Goal: Transaction & Acquisition: Book appointment/travel/reservation

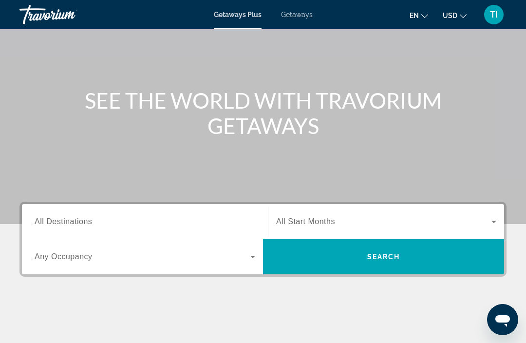
click at [221, 221] on input "Destination All Destinations" at bounding box center [145, 222] width 220 height 12
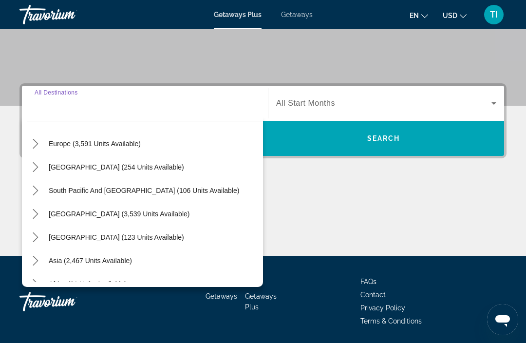
scroll to position [121, 0]
click at [38, 142] on icon "Toggle Europe (3,591 units available) submenu" at bounding box center [36, 143] width 10 height 10
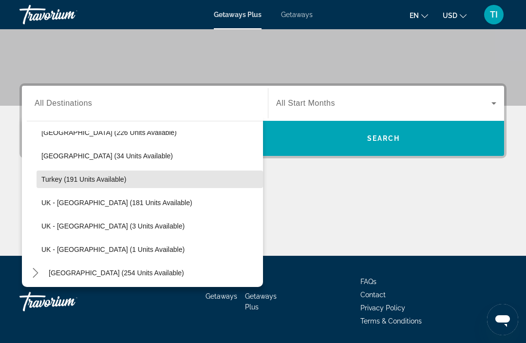
scroll to position [509, 0]
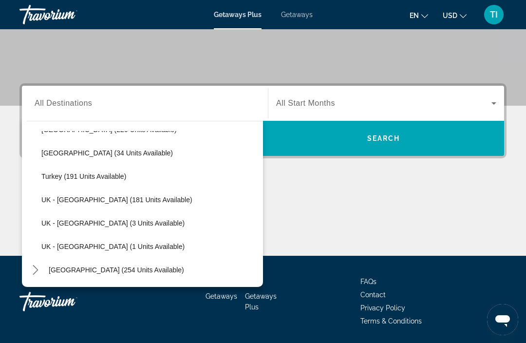
click at [138, 219] on span "UK - [GEOGRAPHIC_DATA] (3 units available)" at bounding box center [112, 223] width 143 height 8
type input "**********"
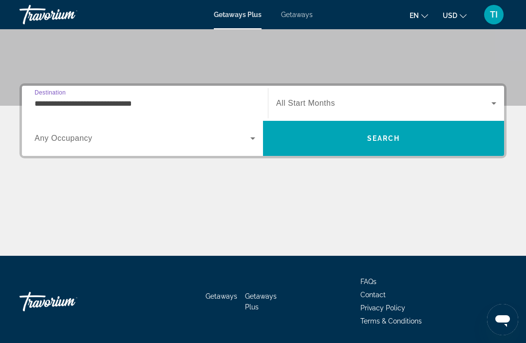
click at [360, 105] on span "Search widget" at bounding box center [383, 103] width 215 height 12
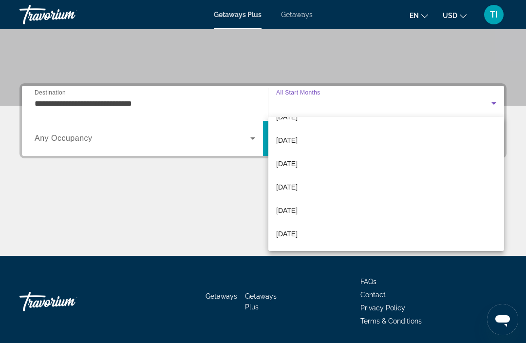
scroll to position [201, 0]
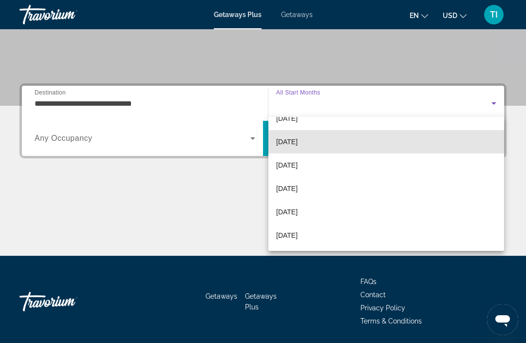
click at [311, 140] on mat-option "[DATE]" at bounding box center [386, 141] width 236 height 23
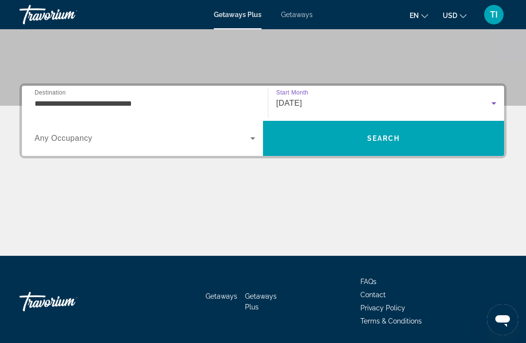
click at [352, 142] on span "Search" at bounding box center [383, 138] width 241 height 23
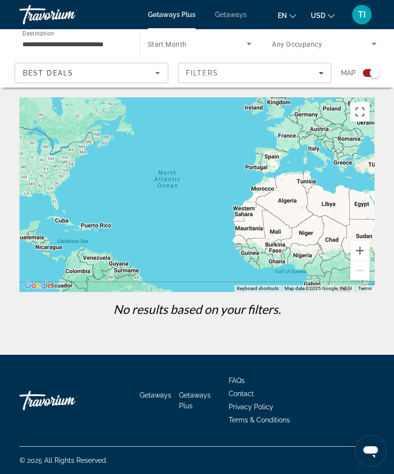
click at [239, 11] on span "Getaways" at bounding box center [231, 15] width 32 height 8
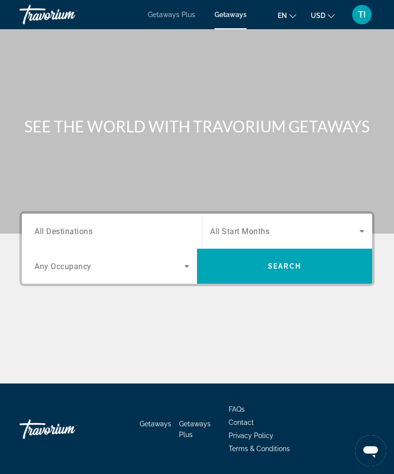
click at [291, 231] on span "Search widget" at bounding box center [284, 231] width 149 height 12
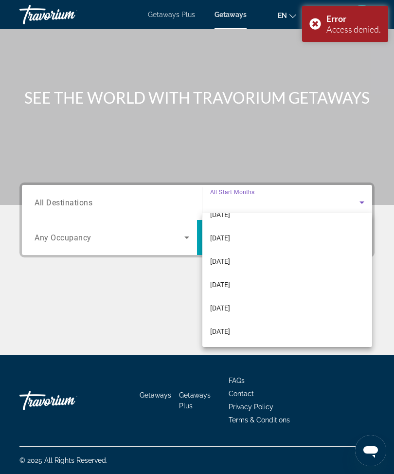
scroll to position [201, 0]
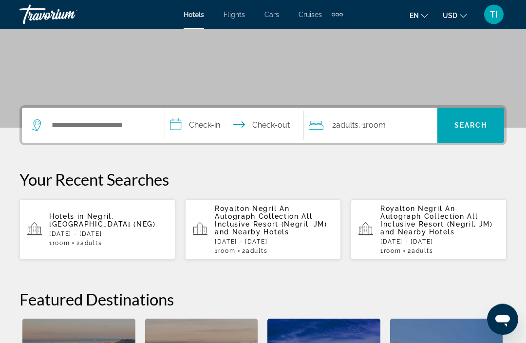
scroll to position [178, 0]
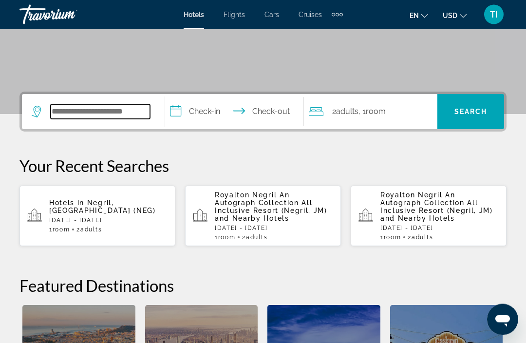
click at [118, 108] on input "Search hotel destination" at bounding box center [100, 112] width 99 height 15
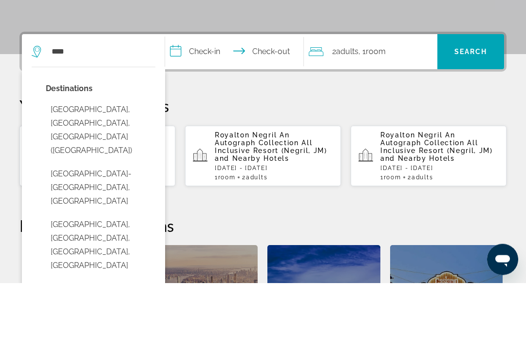
click at [121, 161] on button "Edinburgh, Scotland, United Kingdom (EDI)" at bounding box center [100, 190] width 109 height 59
type input "**********"
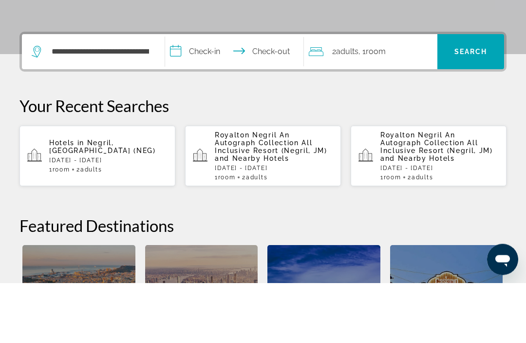
click at [217, 94] on input "**********" at bounding box center [236, 113] width 142 height 38
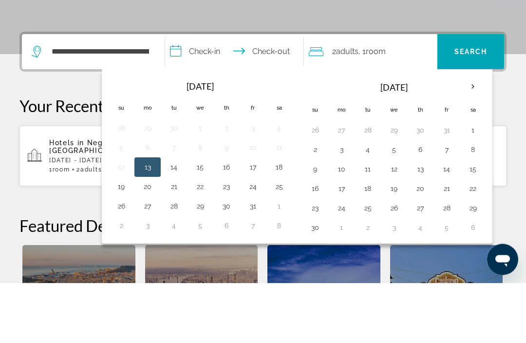
scroll to position [238, 0]
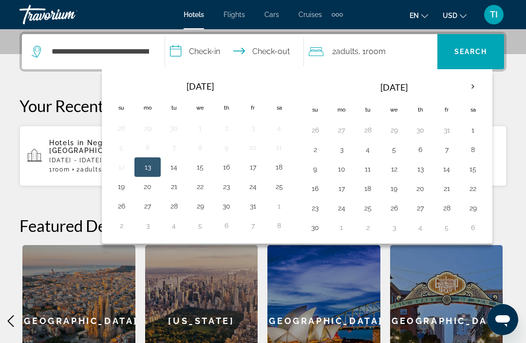
click at [476, 80] on th "Next month" at bounding box center [472, 86] width 26 height 21
click at [470, 83] on th "Next month" at bounding box center [472, 86] width 26 height 21
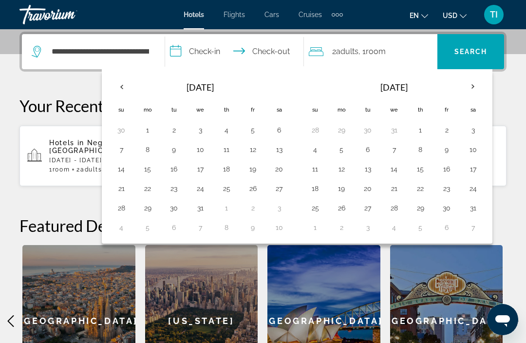
click at [468, 90] on th "Next month" at bounding box center [472, 86] width 26 height 21
click at [469, 88] on th "Next month" at bounding box center [472, 86] width 26 height 21
click at [467, 90] on th "Next month" at bounding box center [472, 86] width 26 height 21
click at [464, 95] on th "Next month" at bounding box center [472, 86] width 26 height 21
click at [470, 93] on th "Next month" at bounding box center [472, 86] width 26 height 21
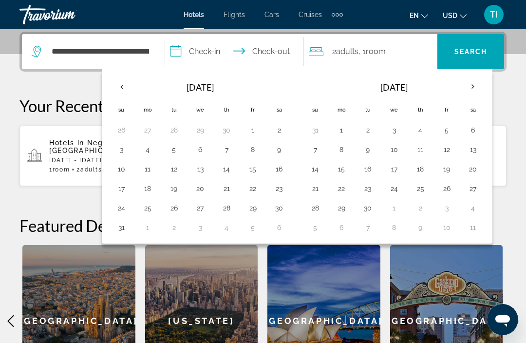
click at [364, 190] on button "23" at bounding box center [368, 189] width 16 height 14
click at [442, 188] on button "26" at bounding box center [446, 189] width 16 height 14
type input "**********"
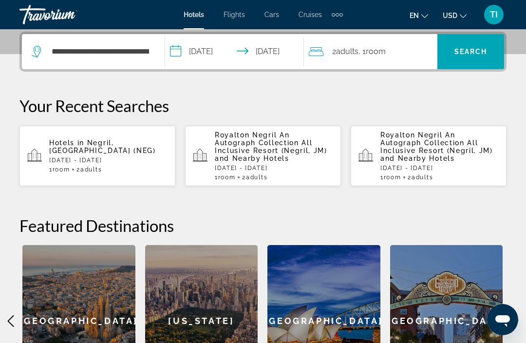
click at [476, 48] on span "Search" at bounding box center [470, 52] width 33 height 8
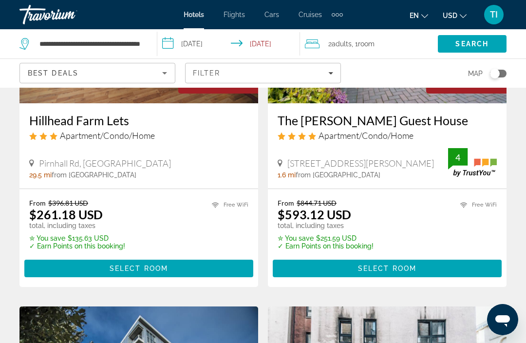
scroll to position [481, 0]
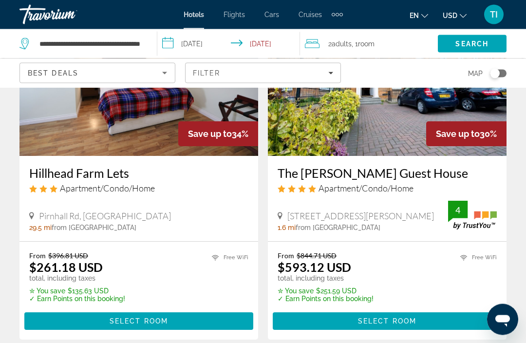
click at [150, 64] on div "Best Deals" at bounding box center [97, 76] width 139 height 27
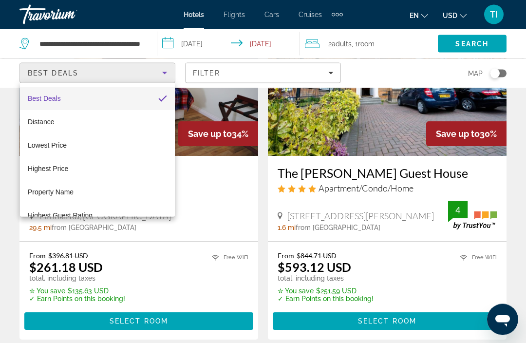
scroll to position [481, 0]
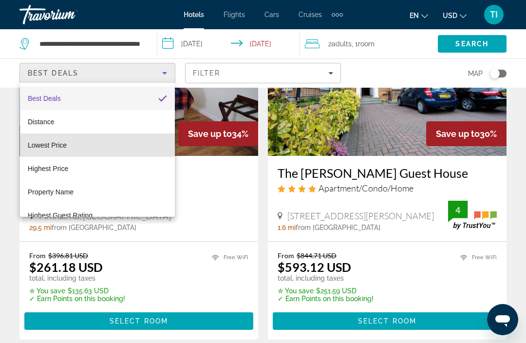
click at [111, 142] on mat-option "Lowest Price" at bounding box center [97, 144] width 155 height 23
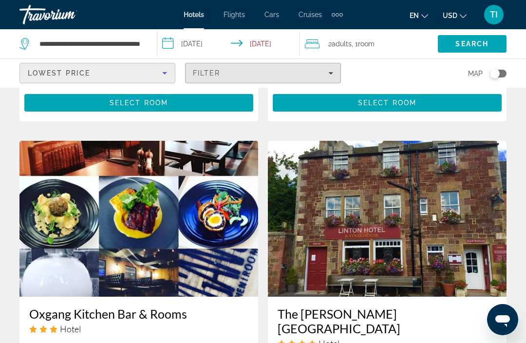
click at [300, 65] on span "Filters" at bounding box center [262, 72] width 155 height 23
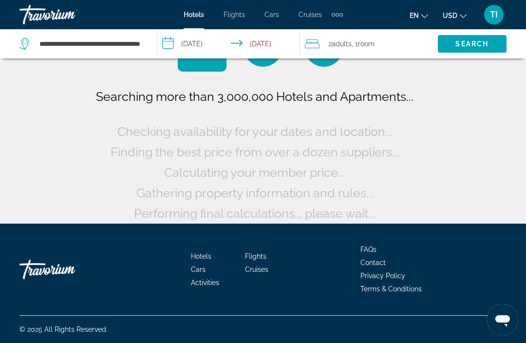
scroll to position [18, 0]
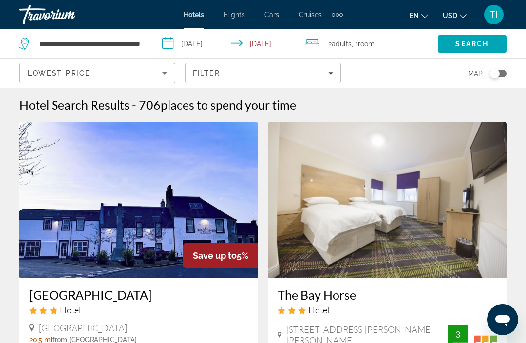
click at [299, 71] on div "Filter" at bounding box center [263, 73] width 140 height 8
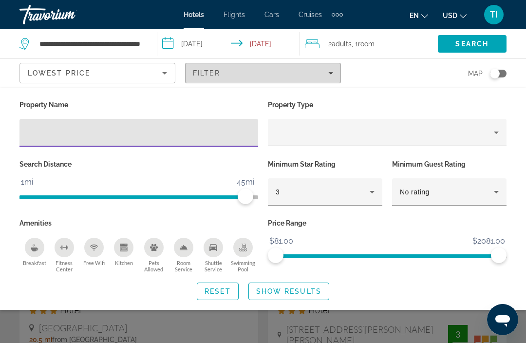
scroll to position [3, 0]
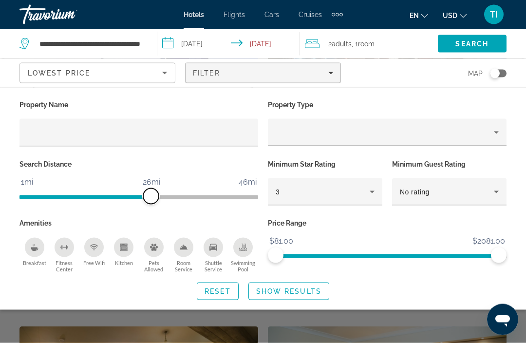
scroll to position [145, 0]
click at [368, 188] on icon "Hotel Filters" at bounding box center [372, 192] width 12 height 12
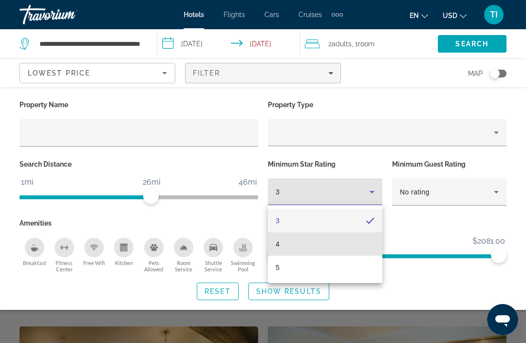
click at [330, 233] on mat-option "4" at bounding box center [325, 243] width 114 height 23
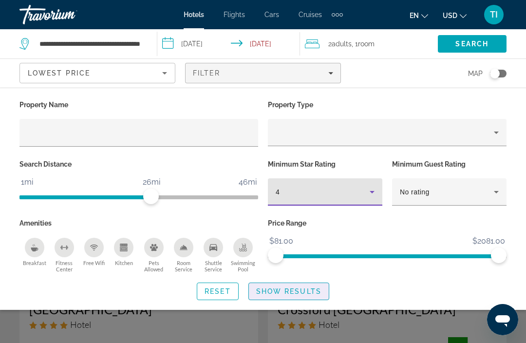
click at [312, 287] on span "Show Results" at bounding box center [288, 291] width 65 height 8
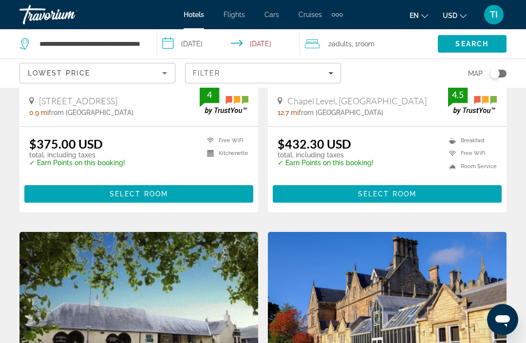
scroll to position [634, 0]
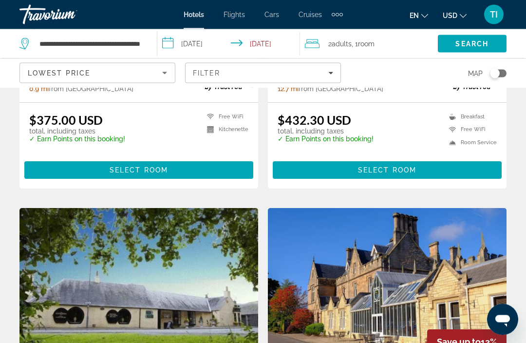
click at [142, 67] on div "Lowest Price" at bounding box center [95, 73] width 134 height 12
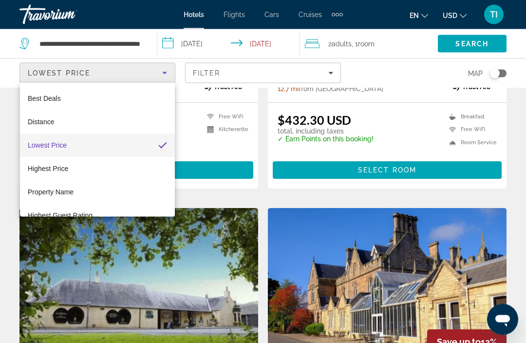
scroll to position [634, 0]
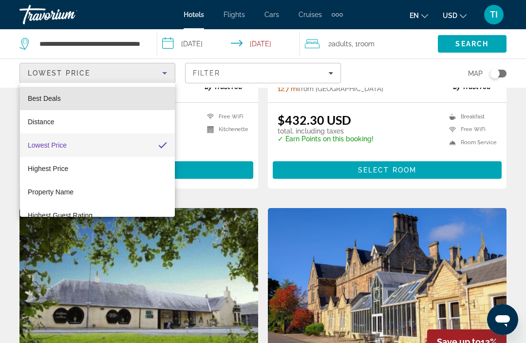
click at [117, 91] on mat-option "Best Deals" at bounding box center [97, 98] width 155 height 23
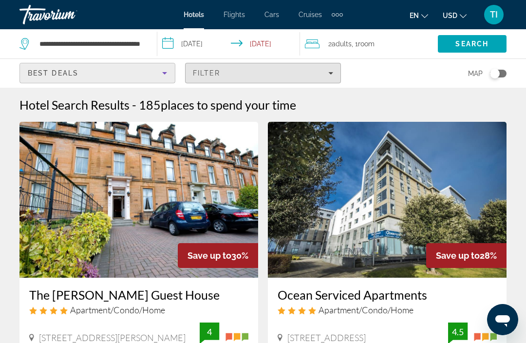
click at [306, 69] on div "Filter" at bounding box center [263, 73] width 140 height 8
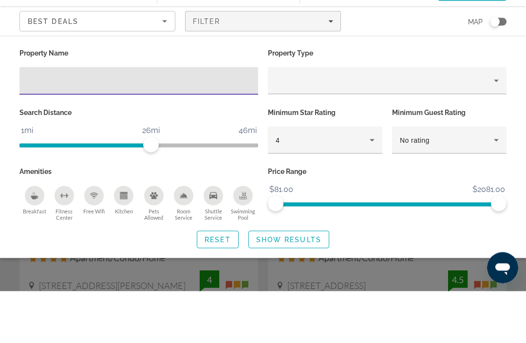
click at [355, 178] on div "4" at bounding box center [324, 191] width 99 height 27
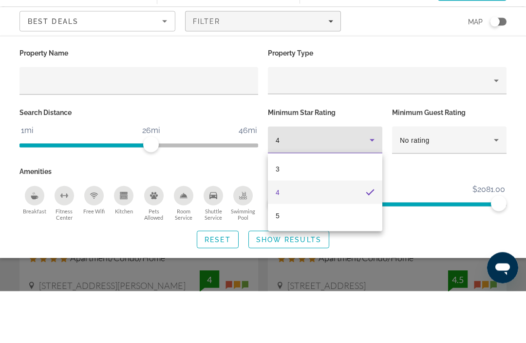
scroll to position [52, 0]
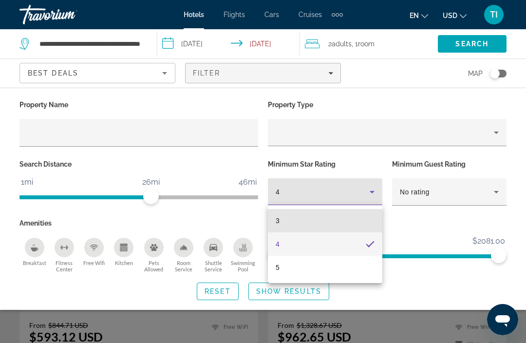
click at [333, 213] on mat-option "3" at bounding box center [325, 220] width 114 height 23
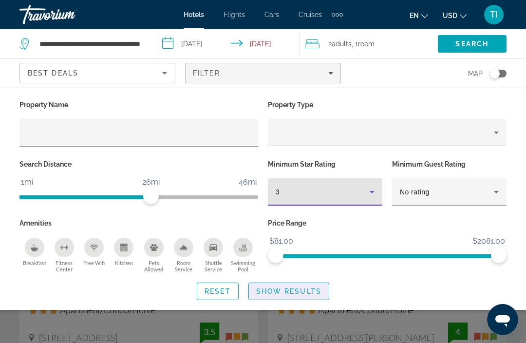
click at [317, 291] on span "Show Results" at bounding box center [288, 291] width 65 height 8
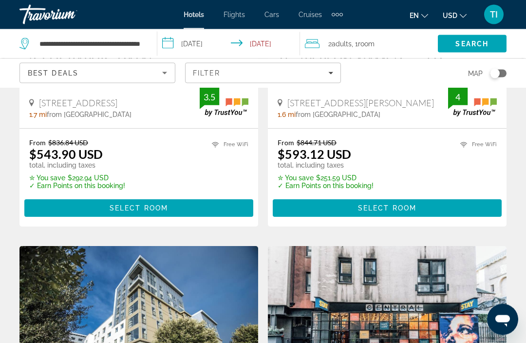
scroll to position [234, 0]
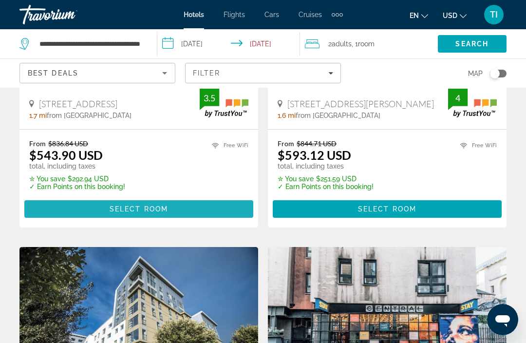
click at [224, 211] on span "Main content" at bounding box center [138, 208] width 229 height 23
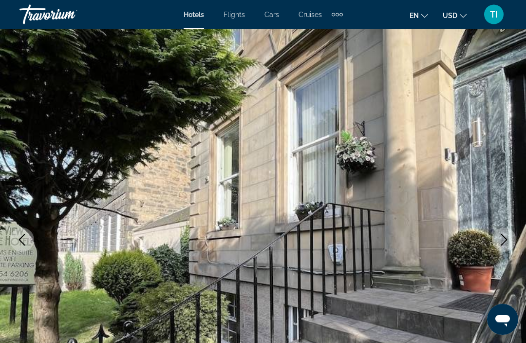
scroll to position [21, 0]
click at [502, 238] on icon "Next image" at bounding box center [504, 239] width 12 height 12
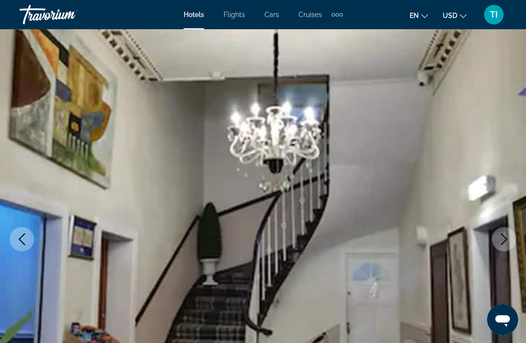
click at [500, 225] on img "Main content" at bounding box center [263, 239] width 526 height 462
click at [501, 229] on button "Next image" at bounding box center [503, 239] width 24 height 24
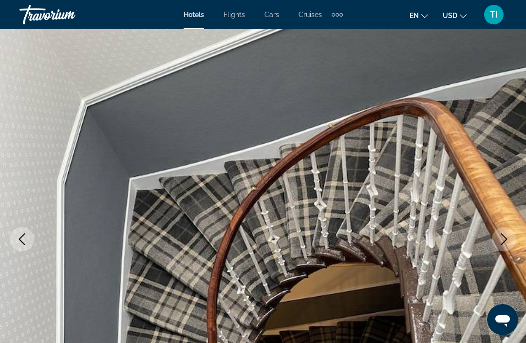
click at [501, 238] on icon "Next image" at bounding box center [504, 239] width 12 height 12
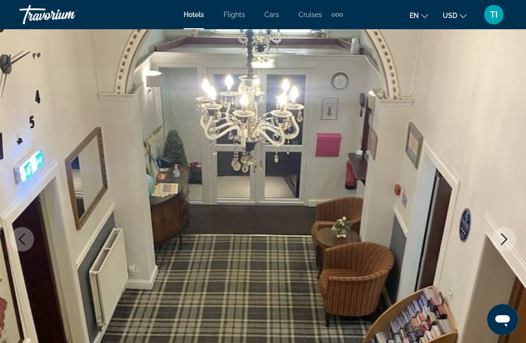
click at [500, 236] on icon "Next image" at bounding box center [504, 239] width 12 height 12
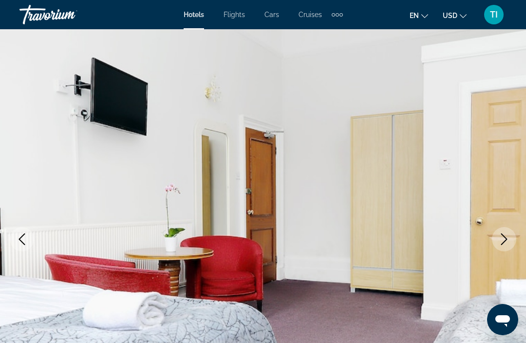
click at [498, 239] on icon "Next image" at bounding box center [504, 239] width 12 height 12
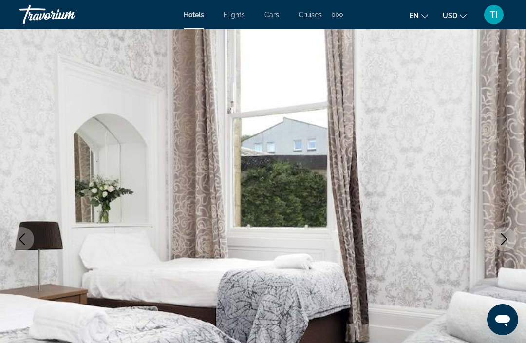
click at [500, 237] on icon "Next image" at bounding box center [504, 239] width 12 height 12
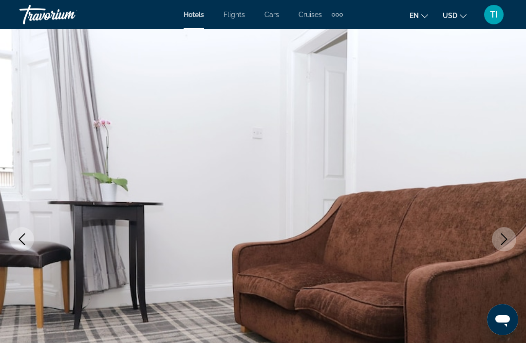
click at [500, 234] on icon "Next image" at bounding box center [504, 239] width 12 height 12
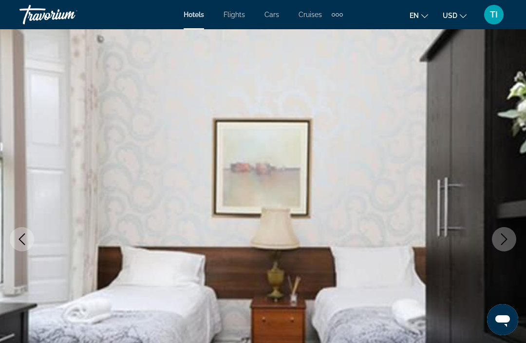
click at [500, 230] on button "Next image" at bounding box center [503, 239] width 24 height 24
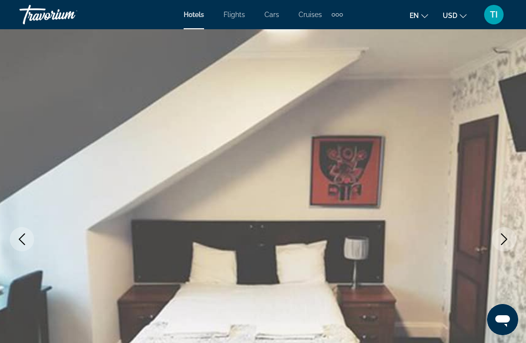
click at [501, 229] on button "Next image" at bounding box center [503, 239] width 24 height 24
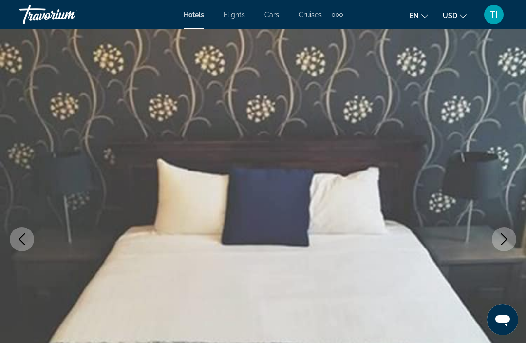
click at [508, 223] on img "Main content" at bounding box center [263, 239] width 526 height 462
click at [506, 217] on img "Main content" at bounding box center [263, 239] width 526 height 462
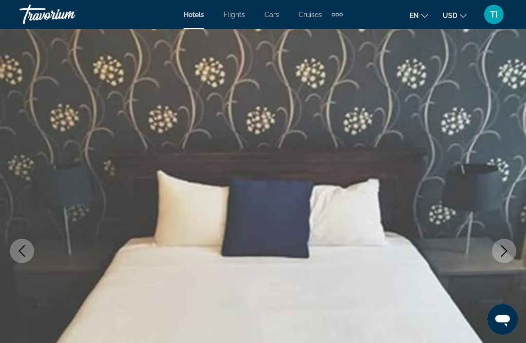
scroll to position [0, 0]
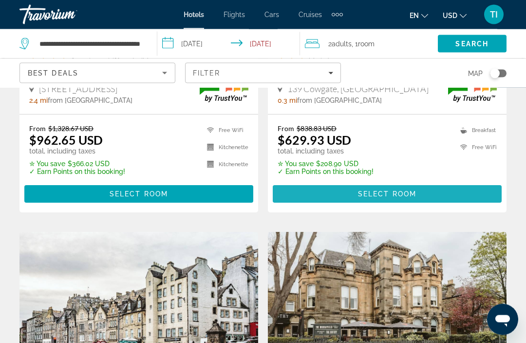
click at [433, 187] on span "Main content" at bounding box center [387, 193] width 229 height 23
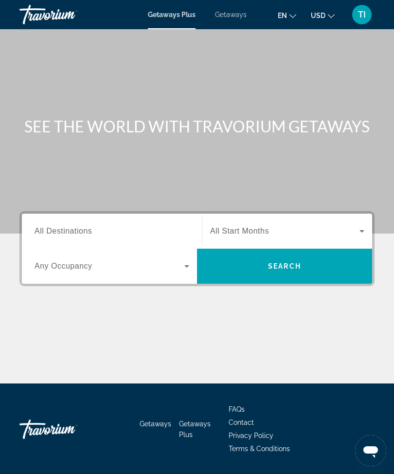
click at [158, 228] on input "Destination All Destinations" at bounding box center [112, 232] width 155 height 12
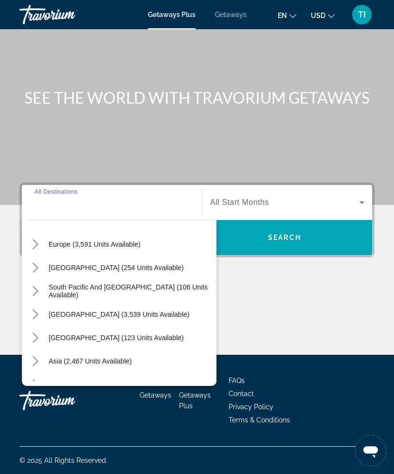
scroll to position [104, 0]
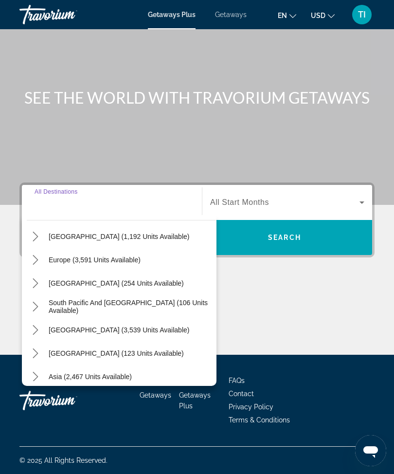
click at [41, 252] on mat-icon "Toggle Europe (3,591 units available) submenu" at bounding box center [35, 260] width 17 height 17
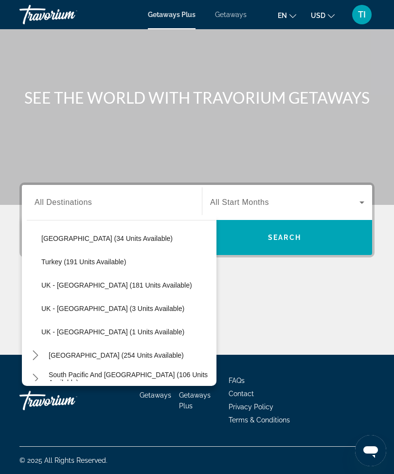
scroll to position [523, 0]
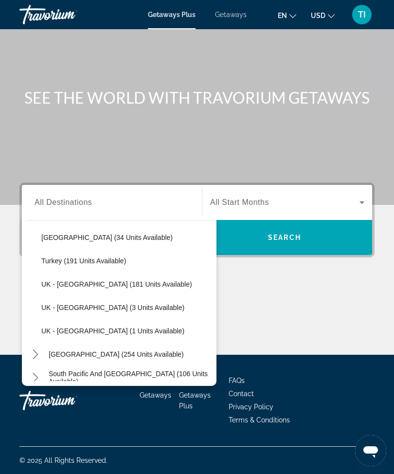
click at [135, 304] on span "UK - [GEOGRAPHIC_DATA] (3 units available)" at bounding box center [112, 308] width 143 height 8
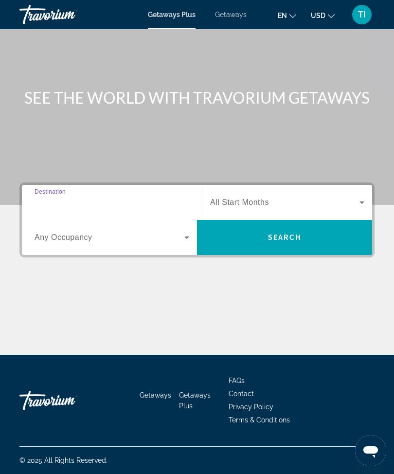
type input "**********"
click at [293, 198] on span "Search widget" at bounding box center [284, 203] width 149 height 12
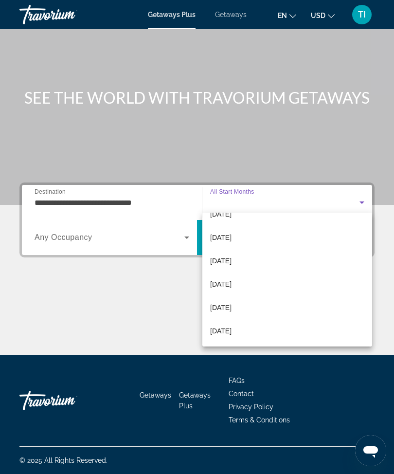
scroll to position [201, 0]
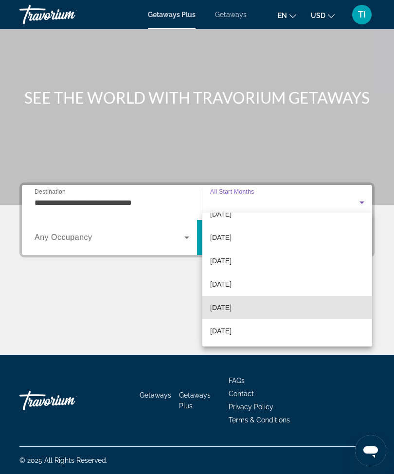
click at [262, 302] on mat-option "[DATE]" at bounding box center [287, 307] width 170 height 23
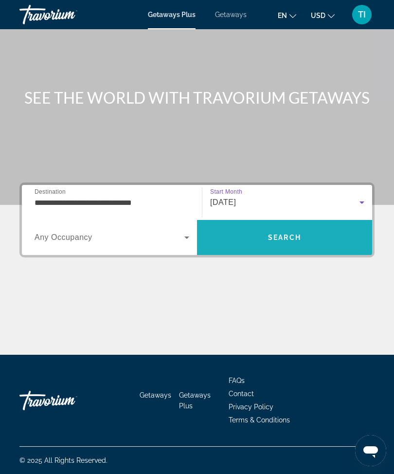
click at [293, 234] on span "Search" at bounding box center [284, 238] width 33 height 8
